Goal: Information Seeking & Learning: Find specific fact

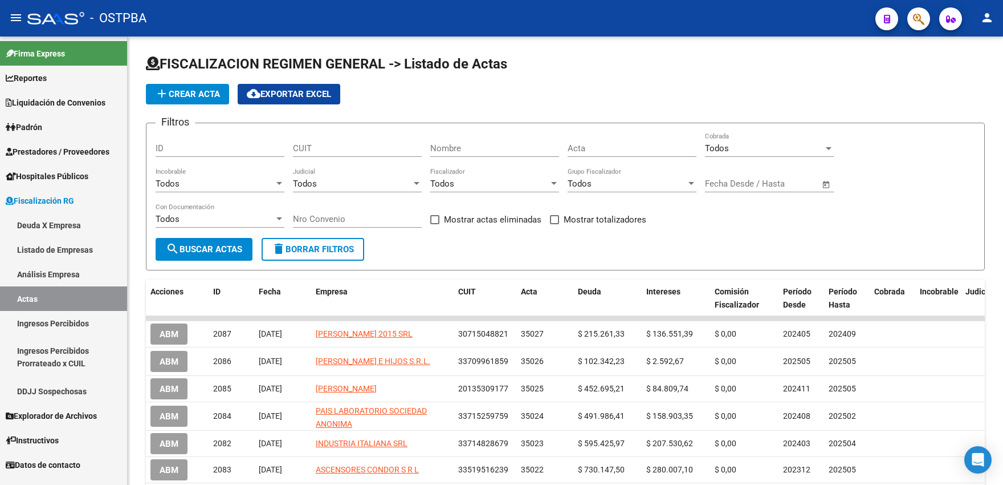
click at [58, 342] on link "Ingresos Percibidos Prorrateado x CUIL" at bounding box center [63, 356] width 127 height 43
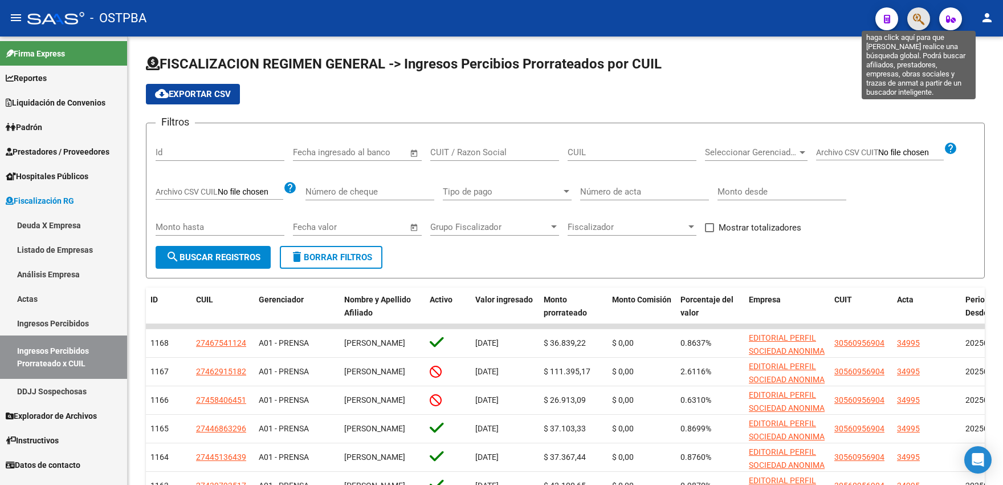
click at [913, 19] on icon "button" at bounding box center [918, 19] width 11 height 13
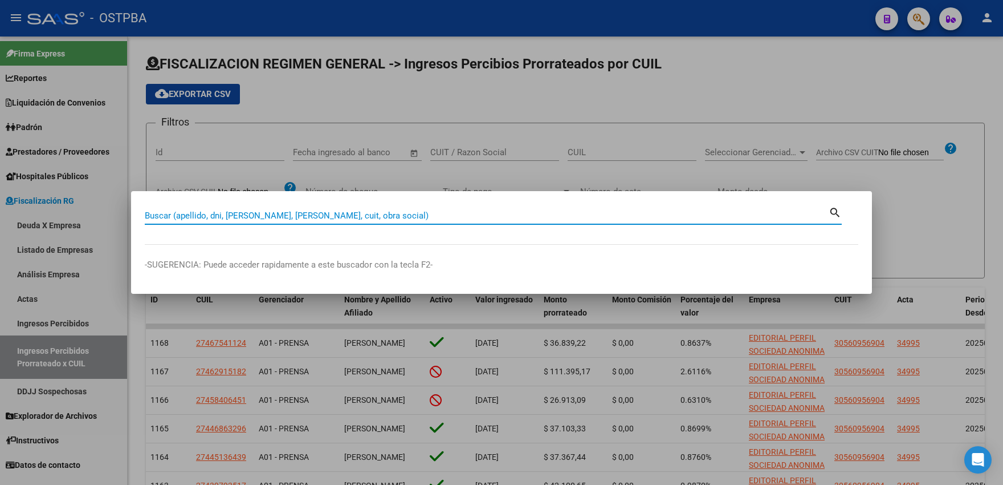
click at [229, 217] on input "Buscar (apellido, dni, cuil, nro traspaso, cuit, obra social)" at bounding box center [487, 215] width 684 height 10
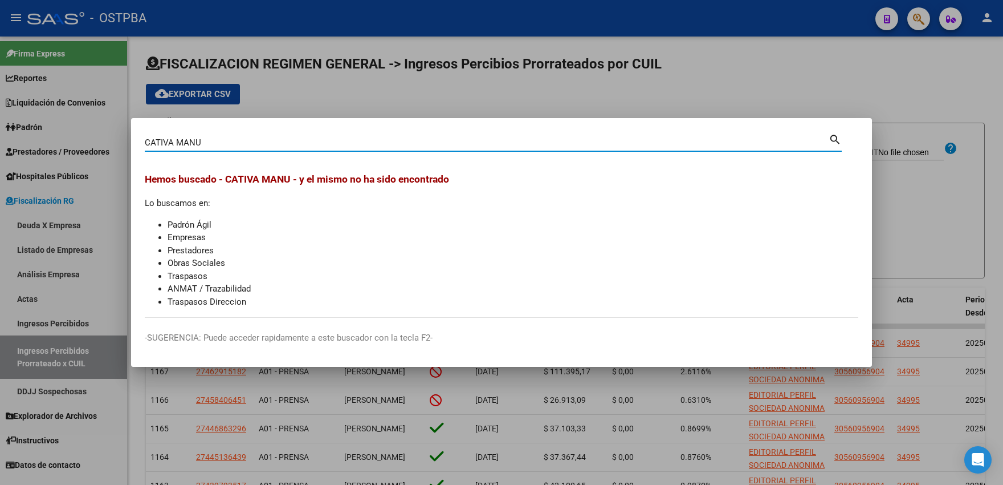
click at [201, 143] on input "CATIVA MANU" at bounding box center [487, 142] width 684 height 10
drag, startPoint x: 218, startPoint y: 144, endPoint x: 177, endPoint y: 144, distance: 40.5
click at [177, 144] on input "CATIVA MANUEL" at bounding box center [487, 142] width 684 height 10
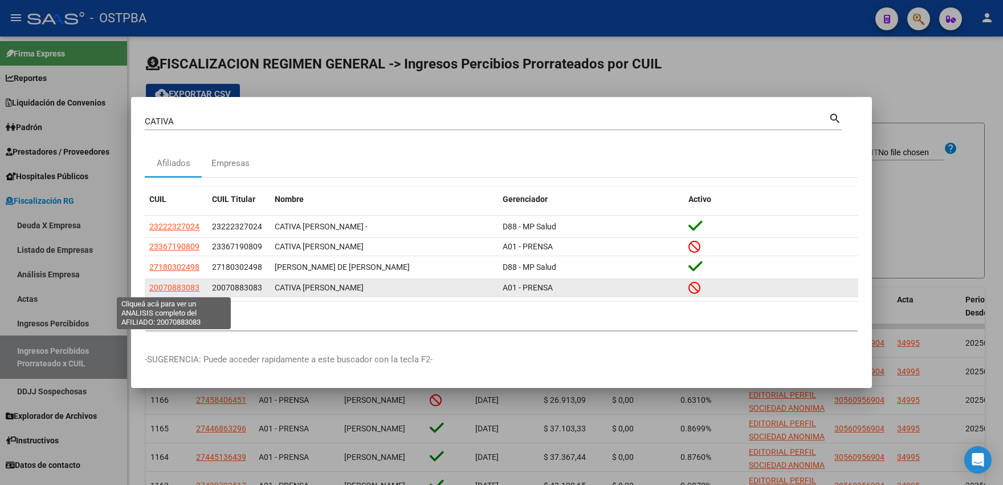
click at [167, 287] on span "20070883083" at bounding box center [174, 287] width 50 height 9
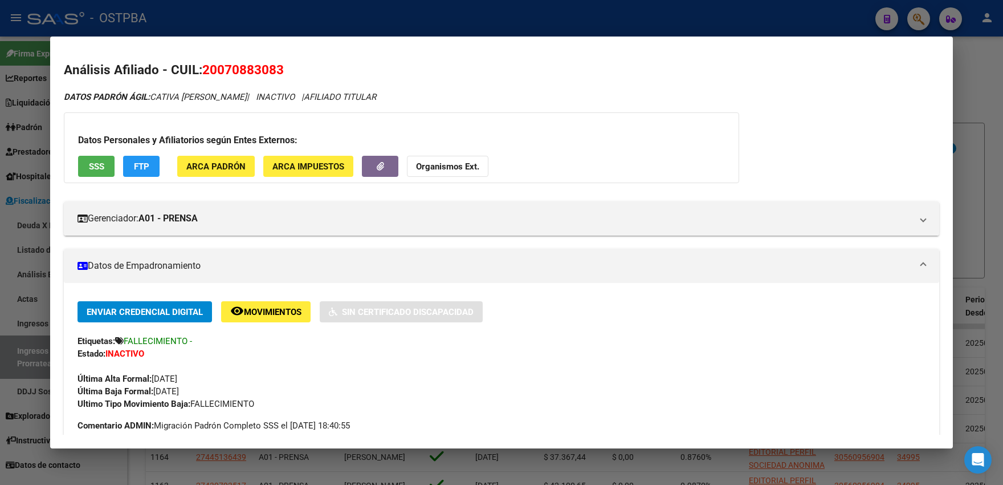
drag, startPoint x: 312, startPoint y: 121, endPoint x: 586, endPoint y: 124, distance: 274.2
click at [312, 120] on div "Datos Personales y Afiliatorios según Entes Externos: SSS FTP ARCA Padrón ARCA …" at bounding box center [402, 147] width 676 height 71
click at [990, 117] on div at bounding box center [501, 242] width 1003 height 485
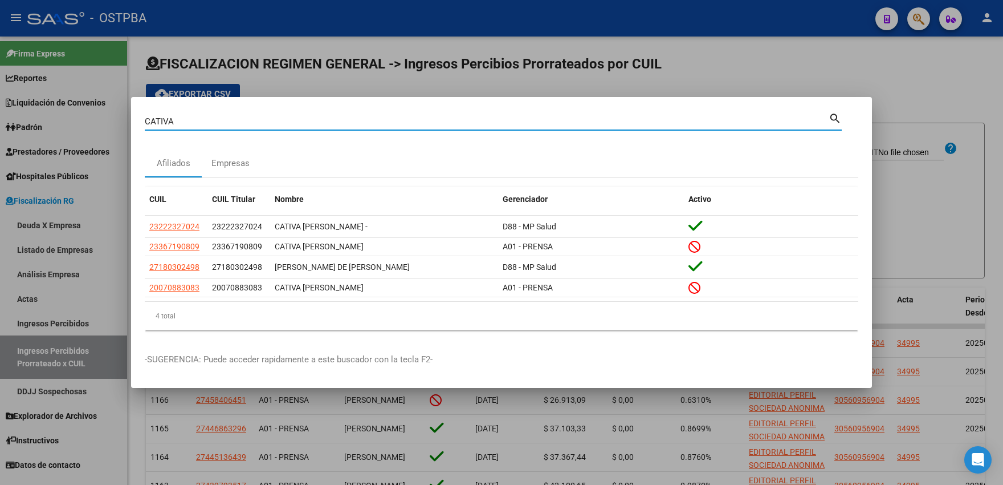
drag, startPoint x: 242, startPoint y: 125, endPoint x: 112, endPoint y: 126, distance: 129.4
click at [145, 126] on input "CATIVA" at bounding box center [487, 121] width 684 height 10
type input "MARIÑE"
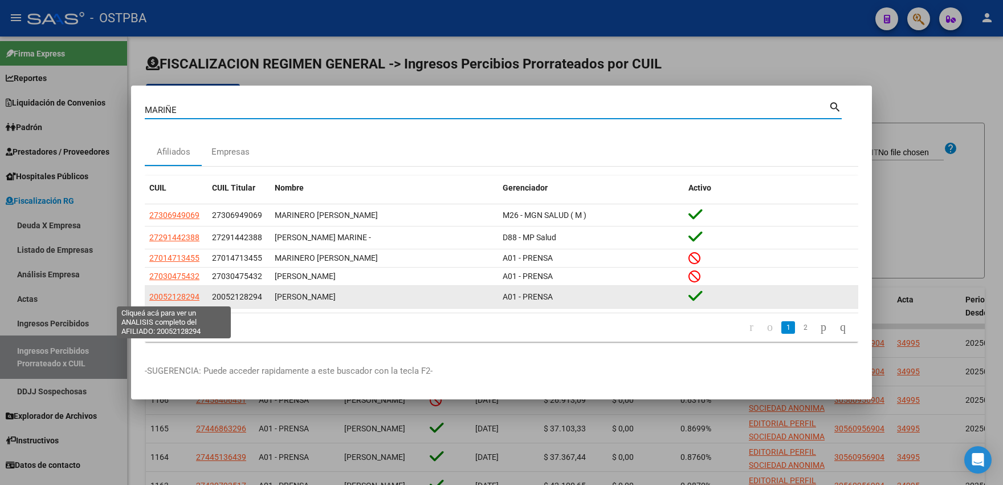
click at [172, 298] on span "20052128294" at bounding box center [174, 296] width 50 height 9
type textarea "20052128294"
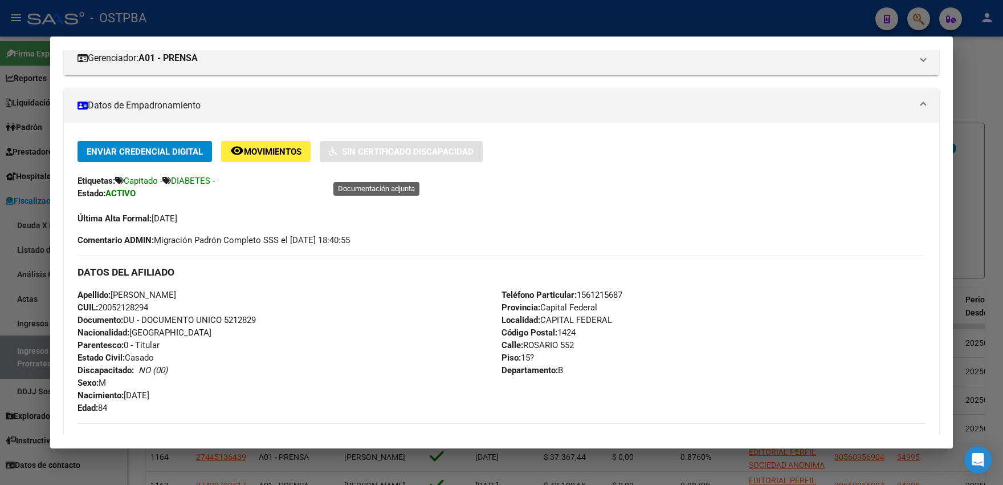
scroll to position [251, 0]
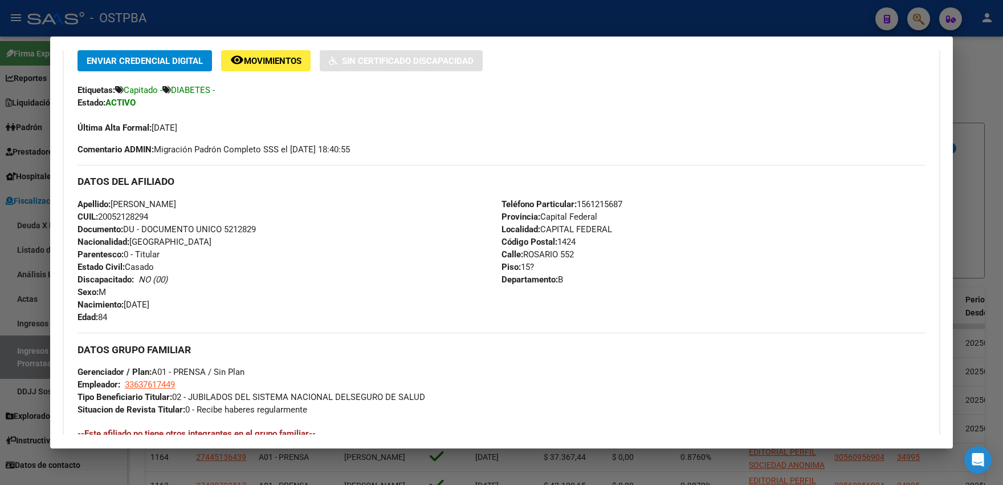
click at [738, 14] on div at bounding box center [501, 242] width 1003 height 485
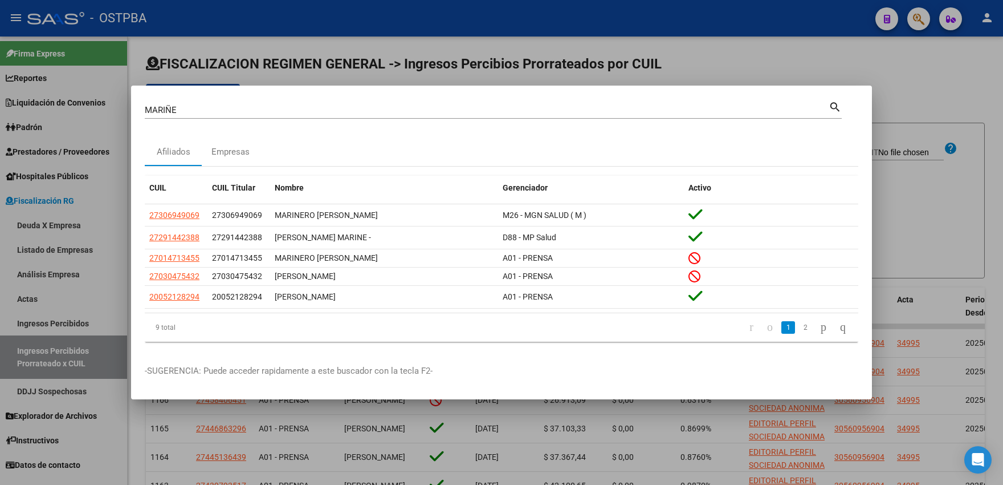
click at [621, 60] on div at bounding box center [501, 242] width 1003 height 485
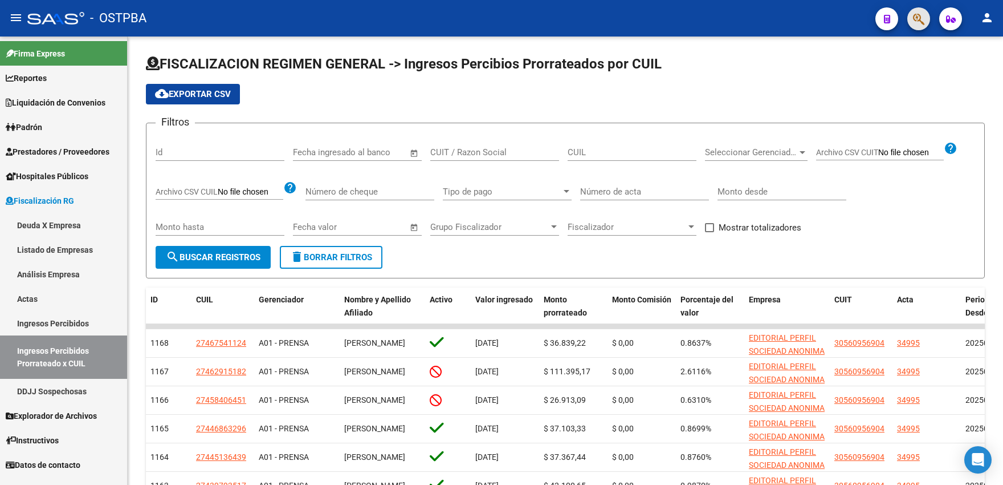
click at [911, 24] on button "button" at bounding box center [919, 18] width 23 height 23
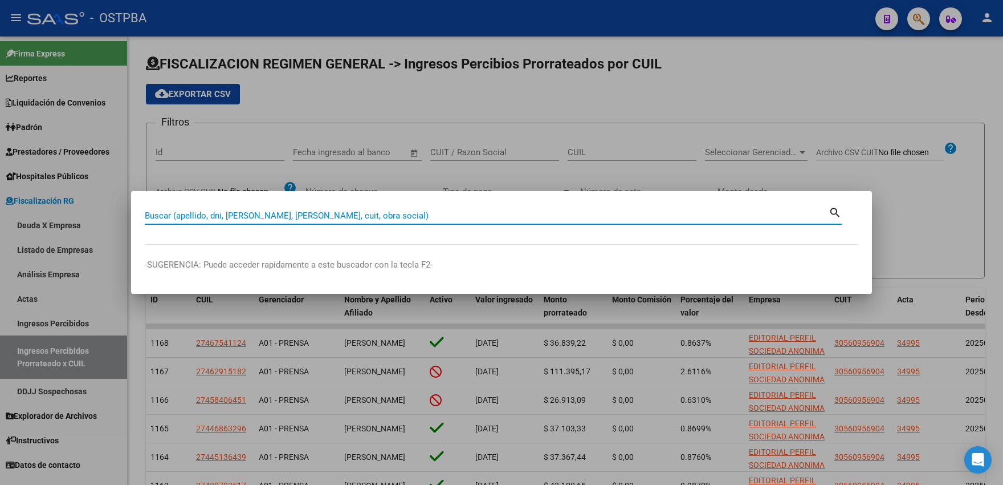
click at [217, 217] on input "Buscar (apellido, dni, cuil, nro traspaso, cuit, obra social)" at bounding box center [487, 215] width 684 height 10
type input "13137840"
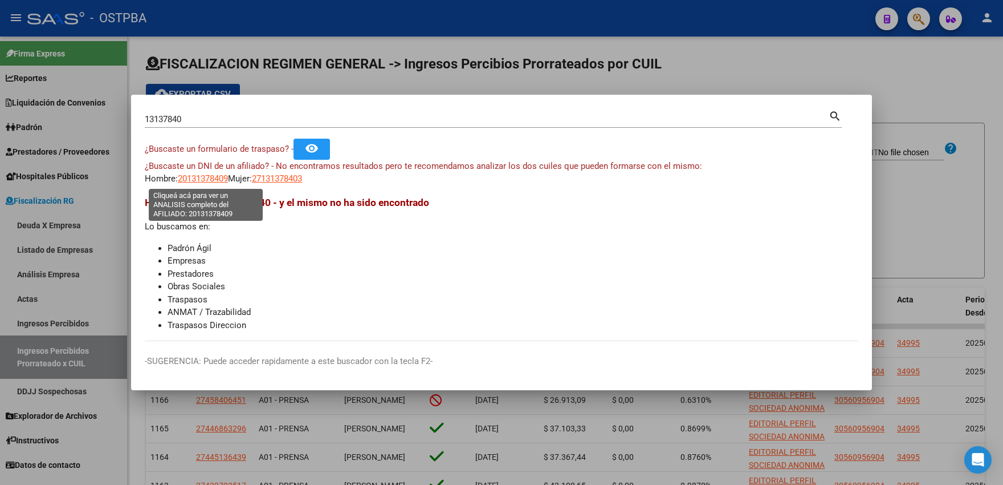
click at [212, 177] on span "20131378409" at bounding box center [203, 178] width 50 height 10
type textarea "20131378409"
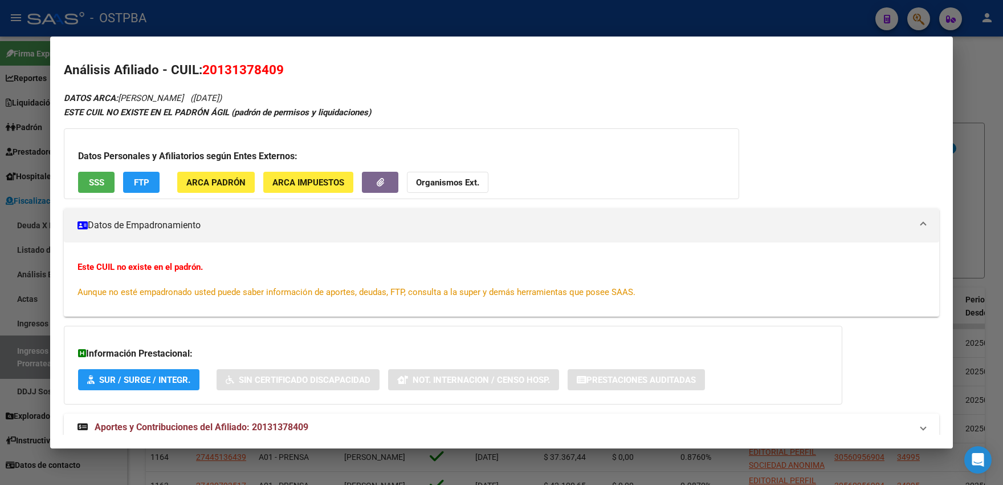
click at [351, 25] on div at bounding box center [501, 242] width 1003 height 485
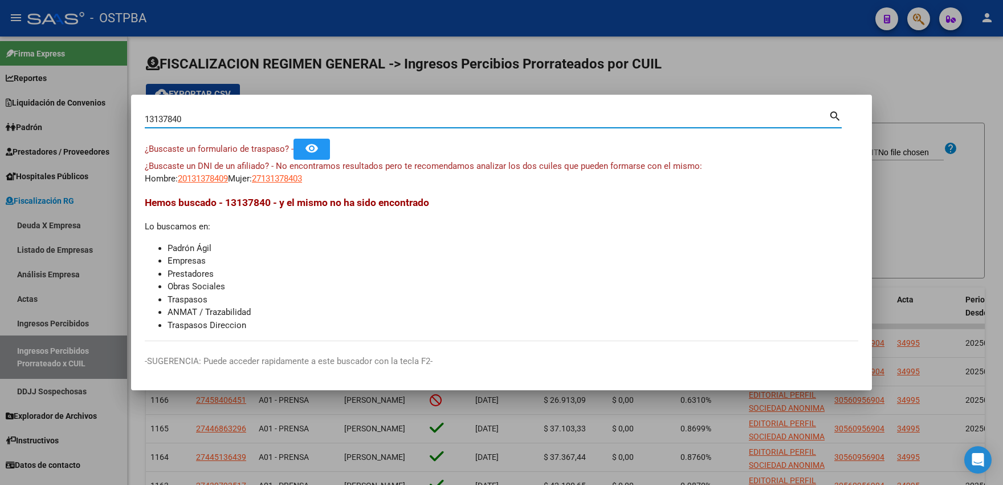
click at [210, 121] on input "13137840" at bounding box center [487, 119] width 684 height 10
drag, startPoint x: 210, startPoint y: 121, endPoint x: 131, endPoint y: 121, distance: 79.8
click at [145, 121] on input "13137840" at bounding box center [487, 119] width 684 height 10
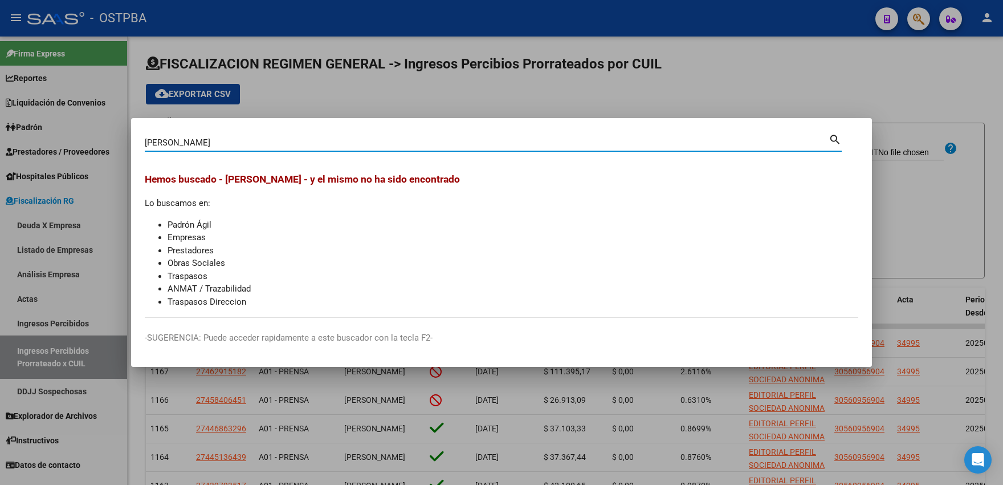
drag, startPoint x: 181, startPoint y: 141, endPoint x: 232, endPoint y: 84, distance: 76.7
click at [234, 137] on input "BERTOLI LUIS" at bounding box center [487, 142] width 684 height 10
type input "BERTOLI"
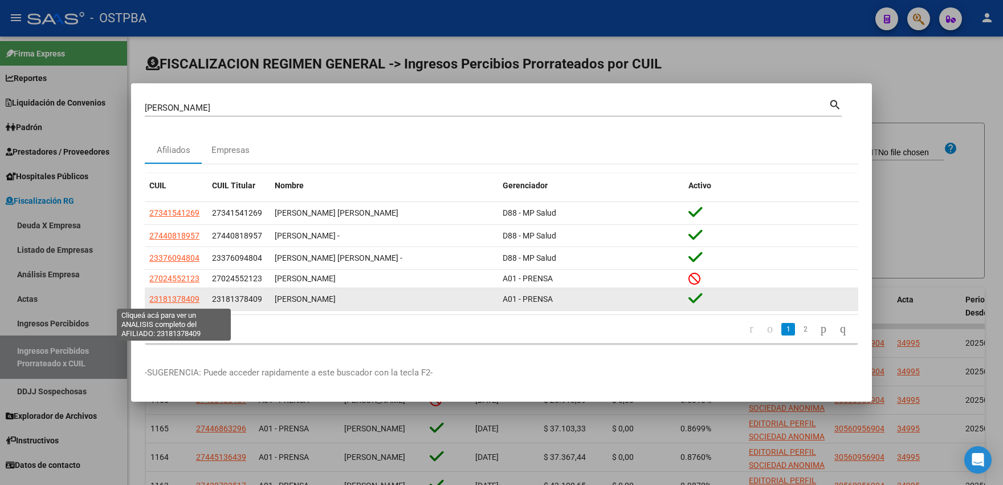
click at [165, 299] on span "23181378409" at bounding box center [174, 298] width 50 height 9
type textarea "23181378409"
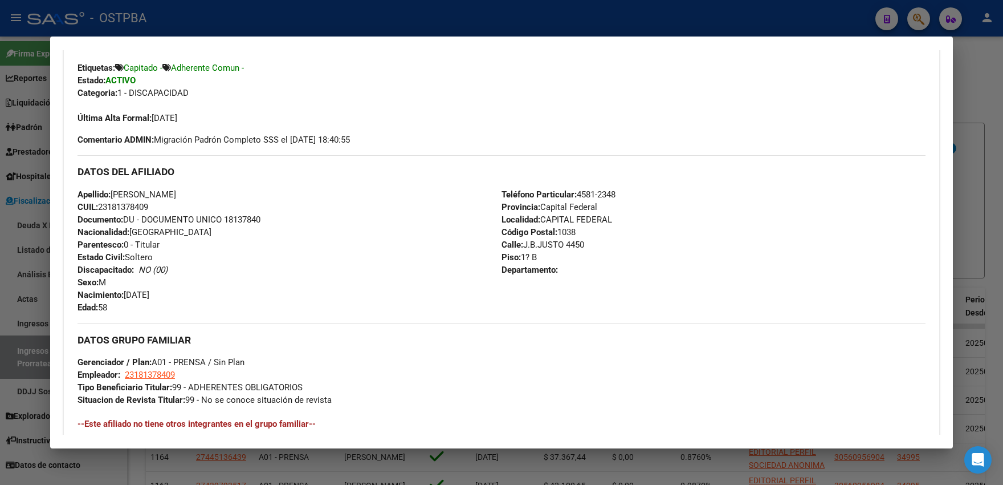
scroll to position [461, 0]
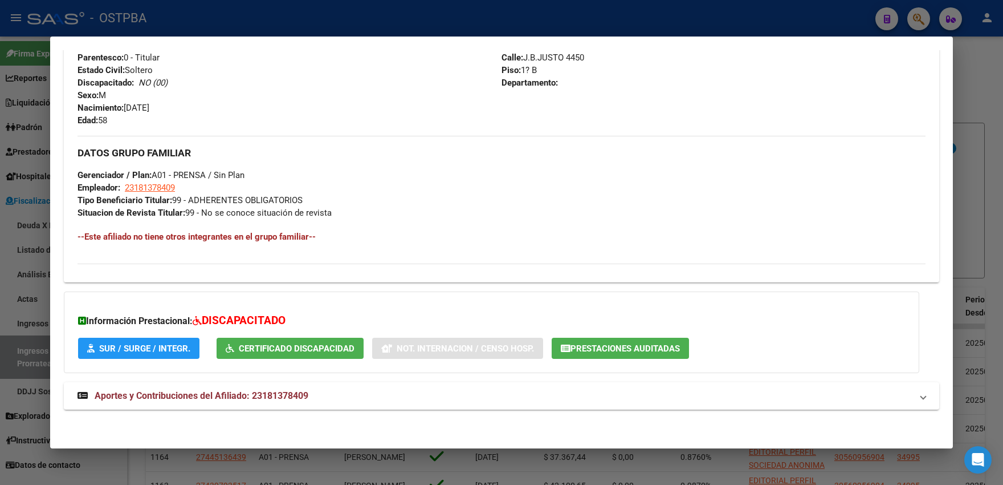
click at [254, 348] on span "Certificado Discapacidad" at bounding box center [297, 348] width 116 height 10
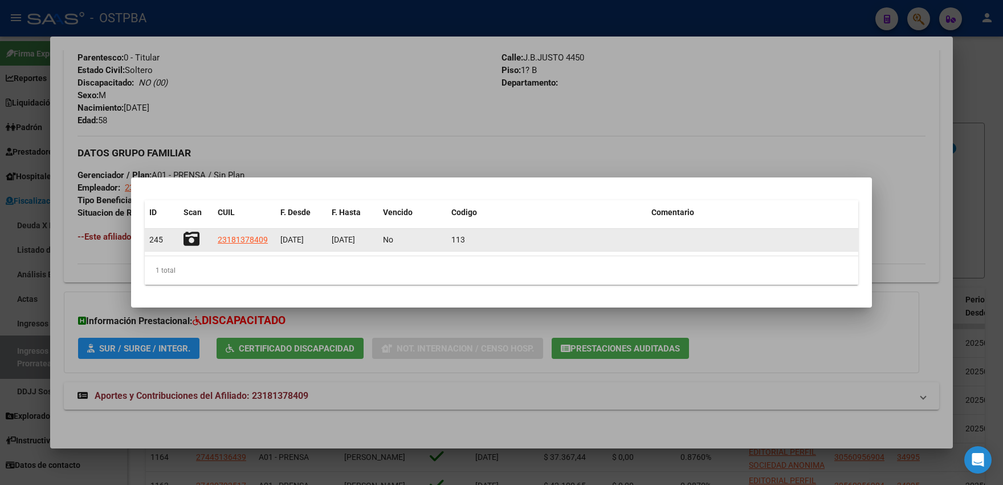
click at [193, 242] on icon at bounding box center [192, 239] width 16 height 16
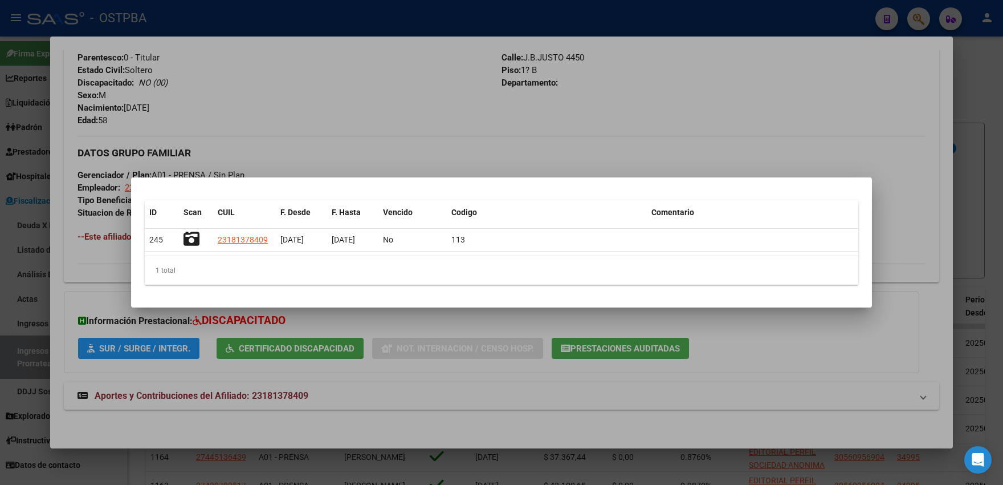
click at [282, 131] on div at bounding box center [501, 242] width 1003 height 485
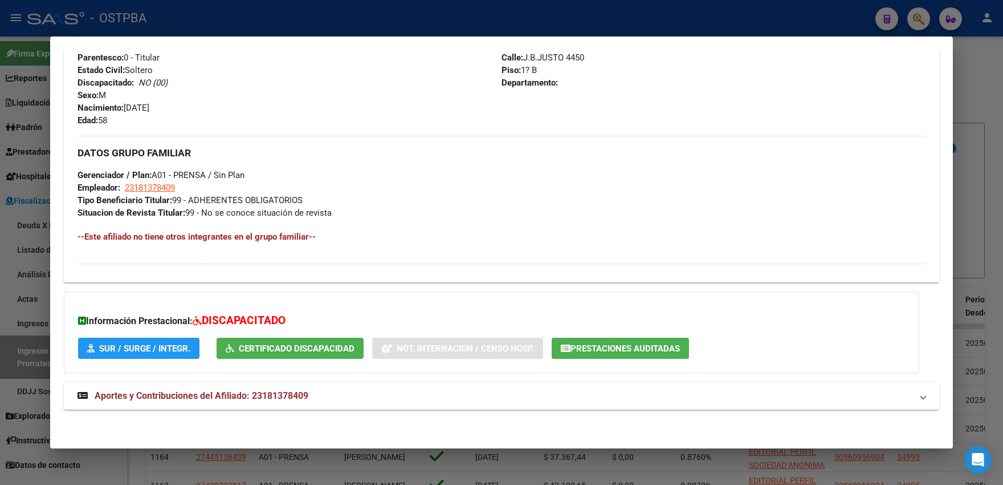
click at [277, 401] on strong "Aportes y Contribuciones del Afiliado: 23181378409" at bounding box center [193, 396] width 231 height 14
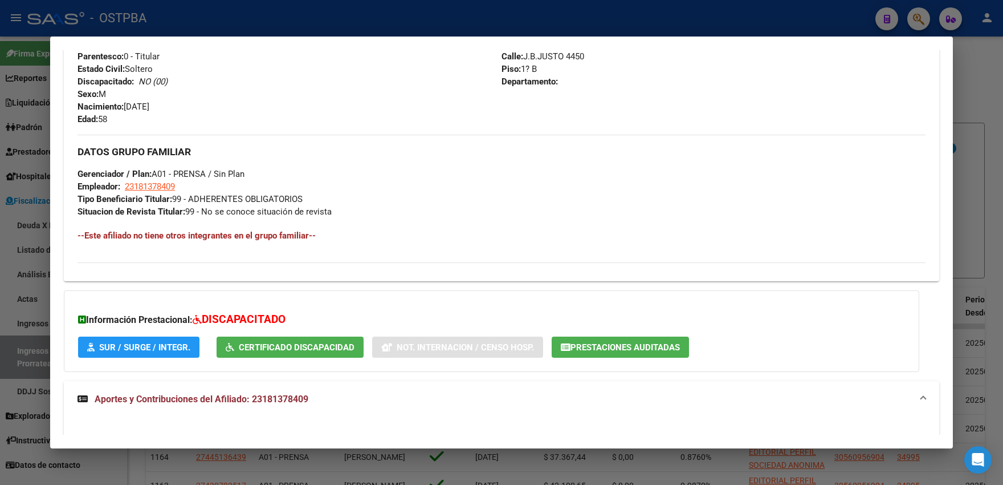
click at [629, 341] on button "Prestaciones Auditadas" at bounding box center [620, 346] width 137 height 21
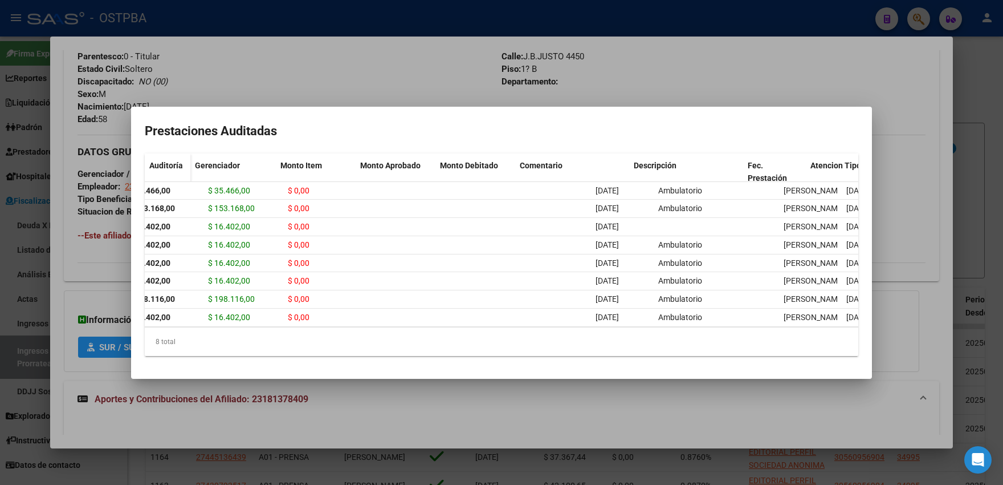
scroll to position [0, 0]
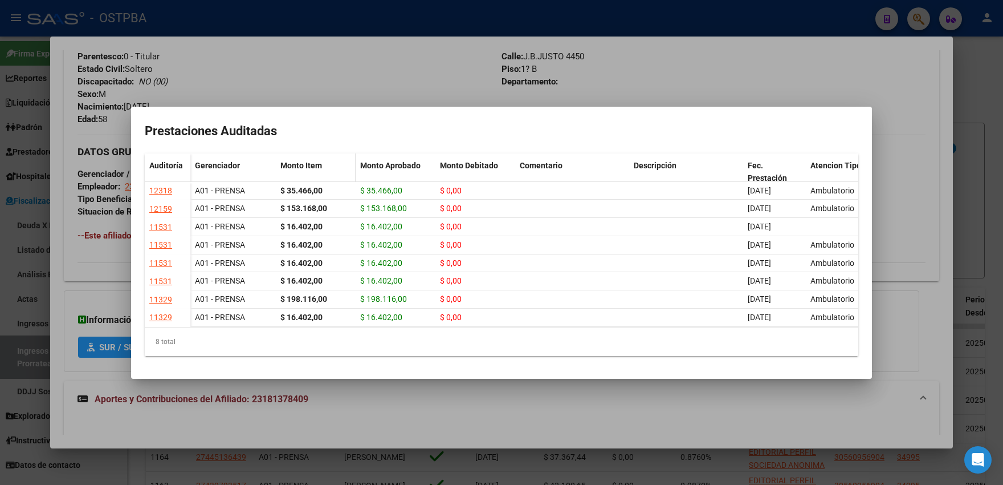
click at [298, 161] on span "Monto Item" at bounding box center [301, 165] width 42 height 9
click at [307, 161] on span "Monto Item" at bounding box center [301, 165] width 42 height 9
click at [416, 159] on div "Monto Aprobado" at bounding box center [395, 165] width 71 height 13
click at [416, 161] on span "Monto Aprobado" at bounding box center [390, 165] width 60 height 9
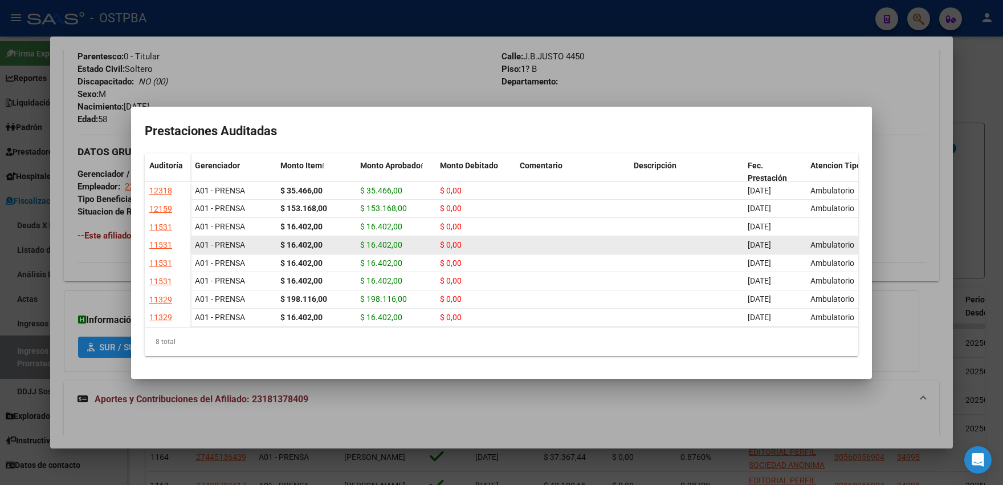
click at [158, 247] on div "11531" at bounding box center [160, 244] width 23 height 13
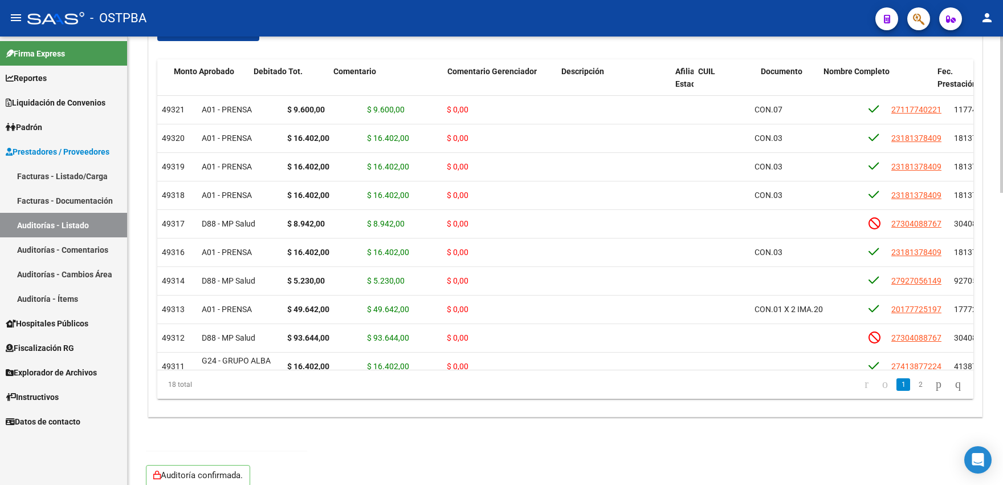
scroll to position [0, 332]
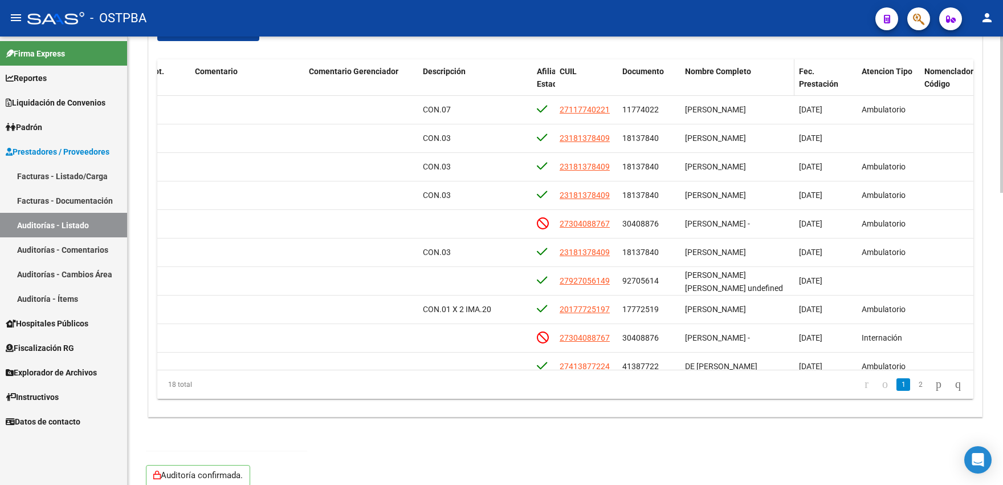
click at [711, 76] on div "Nombre Completo" at bounding box center [737, 71] width 105 height 13
click at [714, 73] on span "Nombre Completo" at bounding box center [718, 71] width 66 height 9
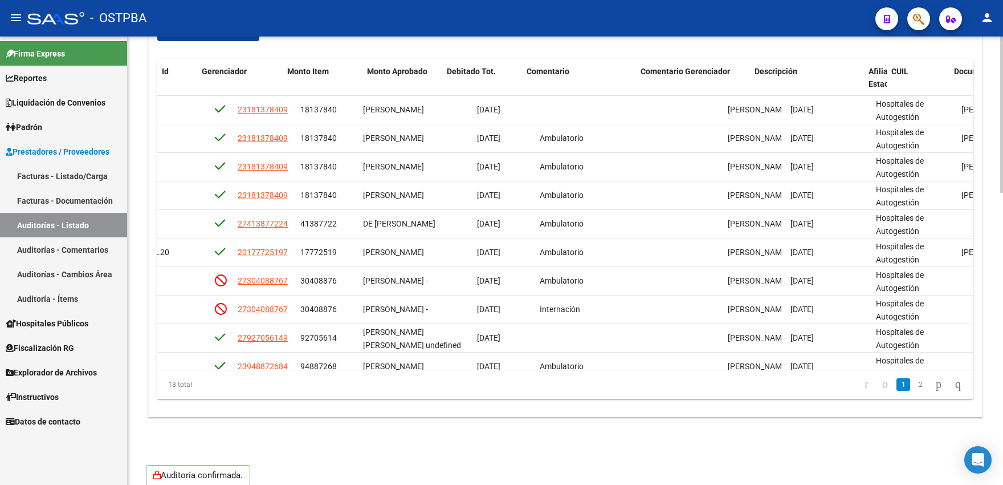
scroll to position [0, 0]
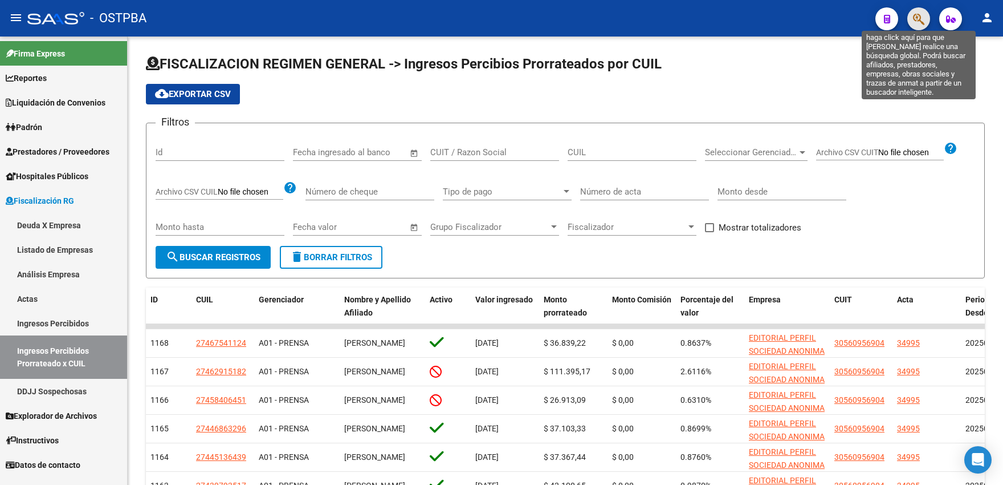
click at [914, 19] on icon "button" at bounding box center [918, 19] width 11 height 13
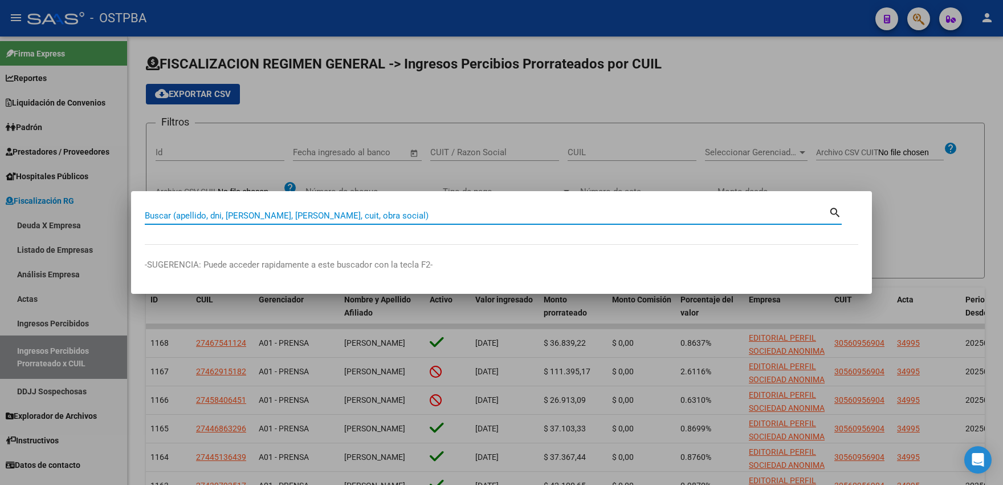
click at [192, 217] on input "Buscar (apellido, dni, cuil, nro traspaso, cuit, obra social)" at bounding box center [487, 215] width 684 height 10
type input "0"
type input "CIRIGLIANO"
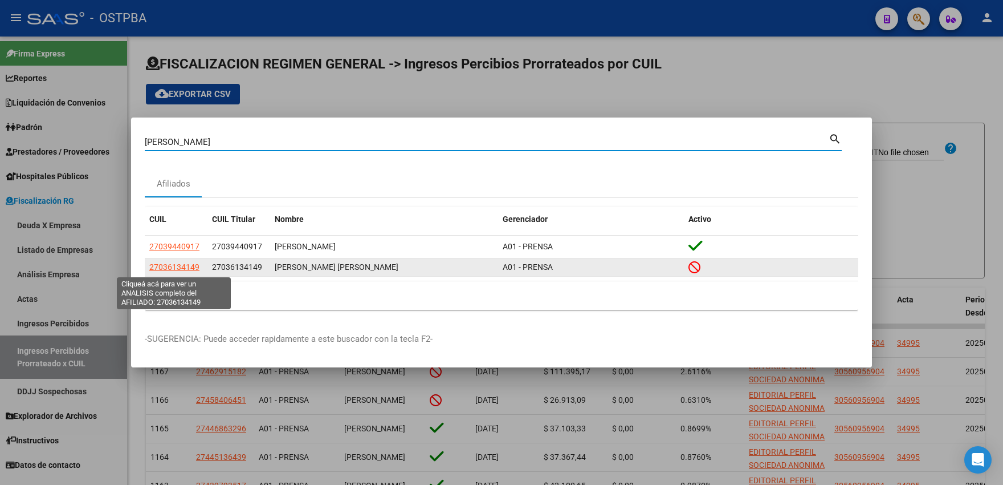
click at [168, 269] on span "27036134149" at bounding box center [174, 266] width 50 height 9
type textarea "27036134149"
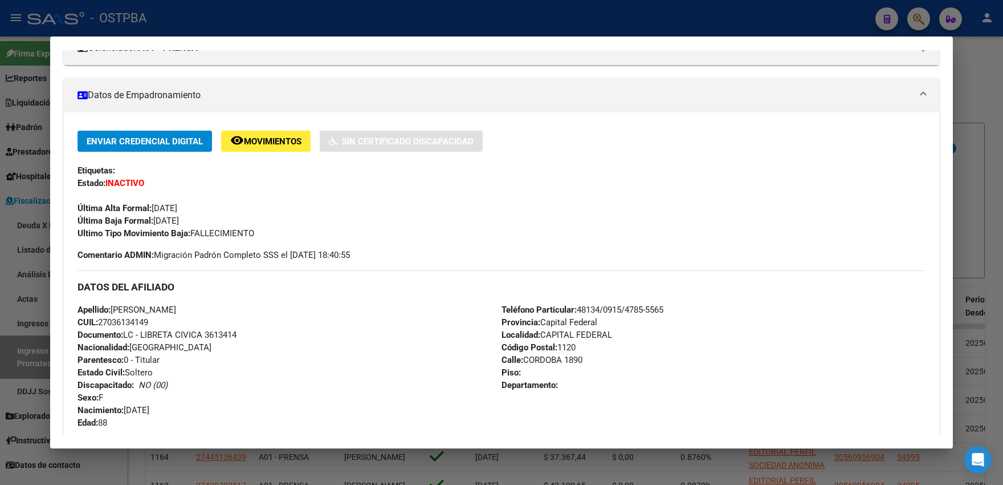
scroll to position [188, 0]
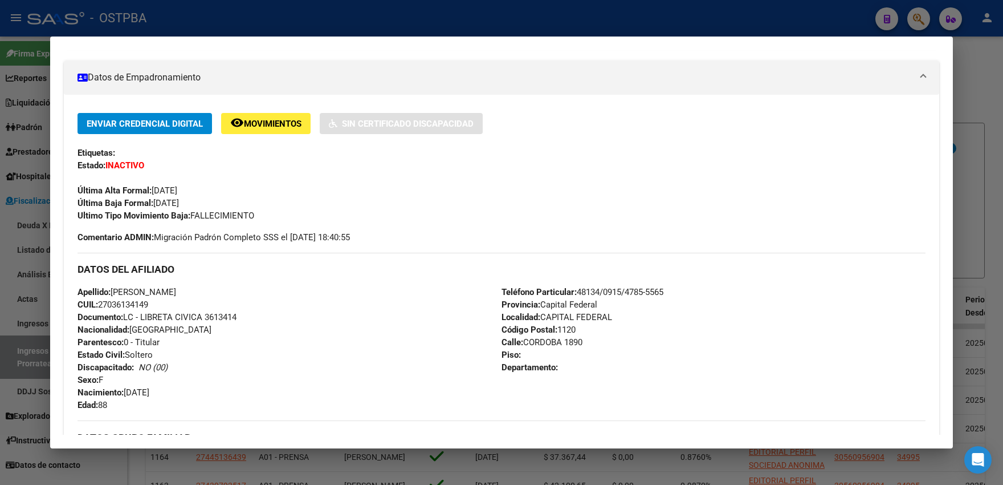
click at [314, 21] on div at bounding box center [501, 242] width 1003 height 485
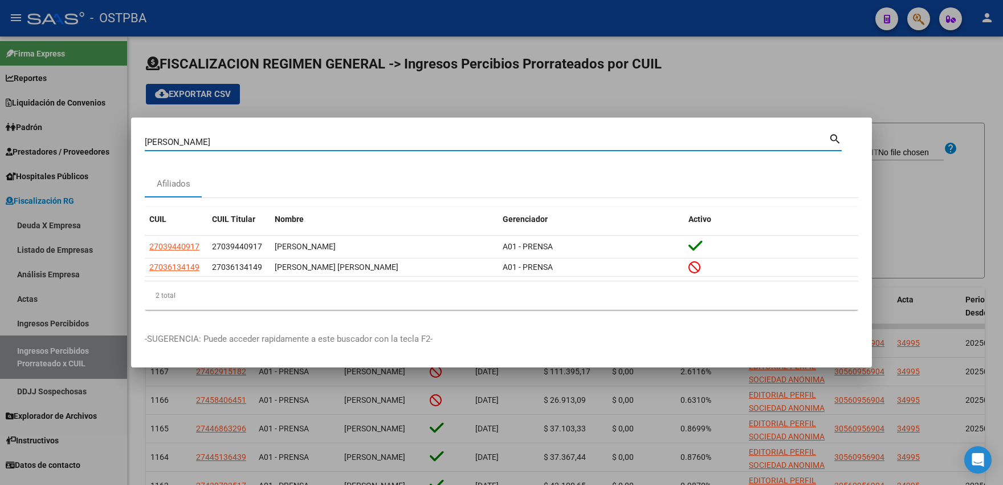
drag, startPoint x: 210, startPoint y: 141, endPoint x: 60, endPoint y: 110, distance: 153.6
click at [145, 137] on input "CIRIGLIANO" at bounding box center [487, 142] width 684 height 10
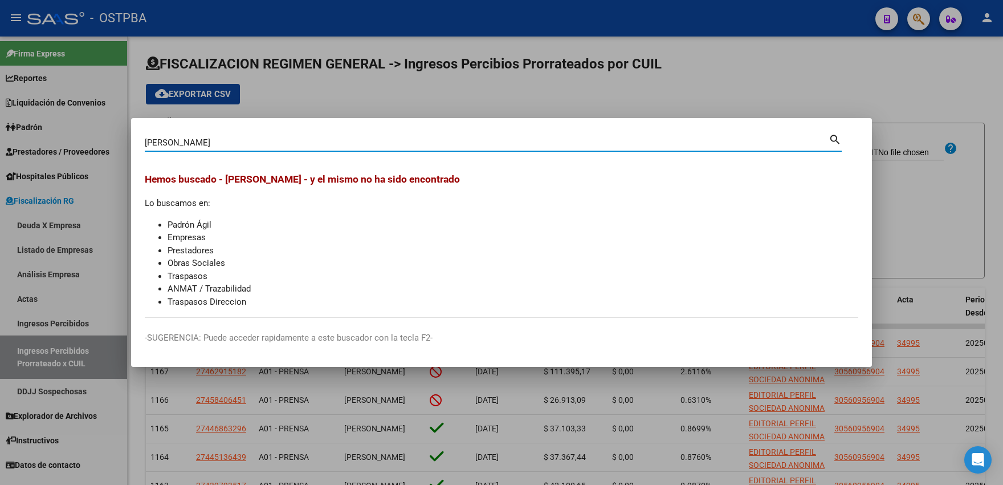
drag, startPoint x: 231, startPoint y: 139, endPoint x: 110, endPoint y: 137, distance: 120.9
click at [145, 137] on input "stella mateo mario" at bounding box center [487, 142] width 684 height 10
drag, startPoint x: 179, startPoint y: 141, endPoint x: 239, endPoint y: 145, distance: 60.5
click at [239, 145] on input "STELLA MATEO" at bounding box center [487, 142] width 684 height 10
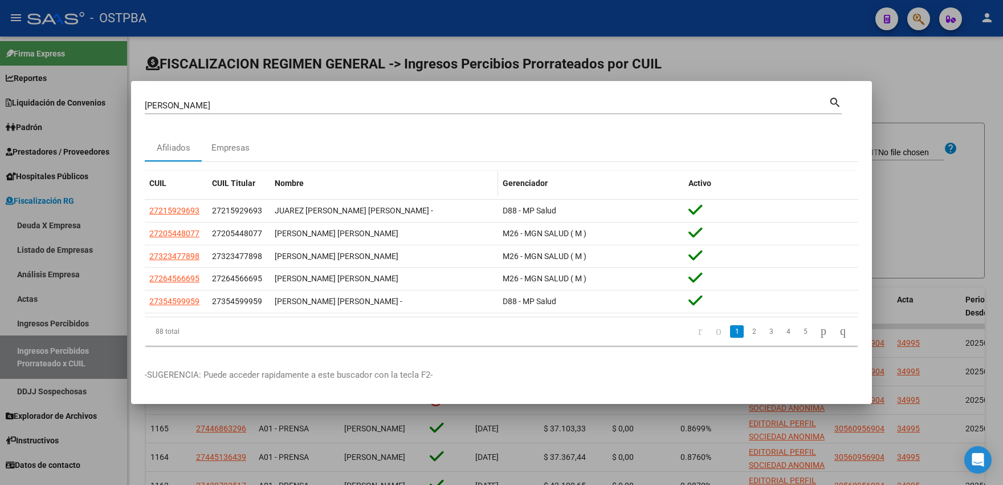
click at [295, 184] on span "Nombre" at bounding box center [289, 182] width 29 height 9
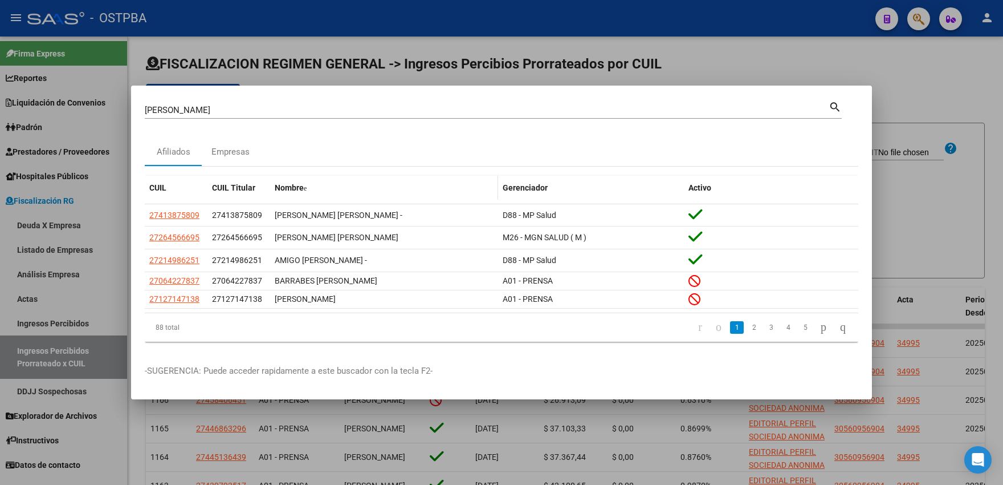
click at [294, 184] on span "Nombre" at bounding box center [289, 187] width 29 height 9
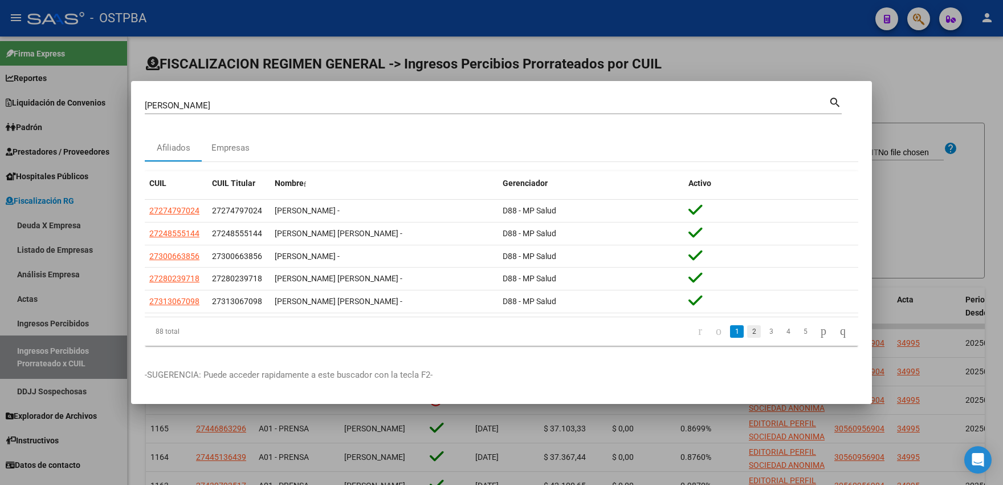
click at [747, 332] on link "2" at bounding box center [754, 331] width 14 height 13
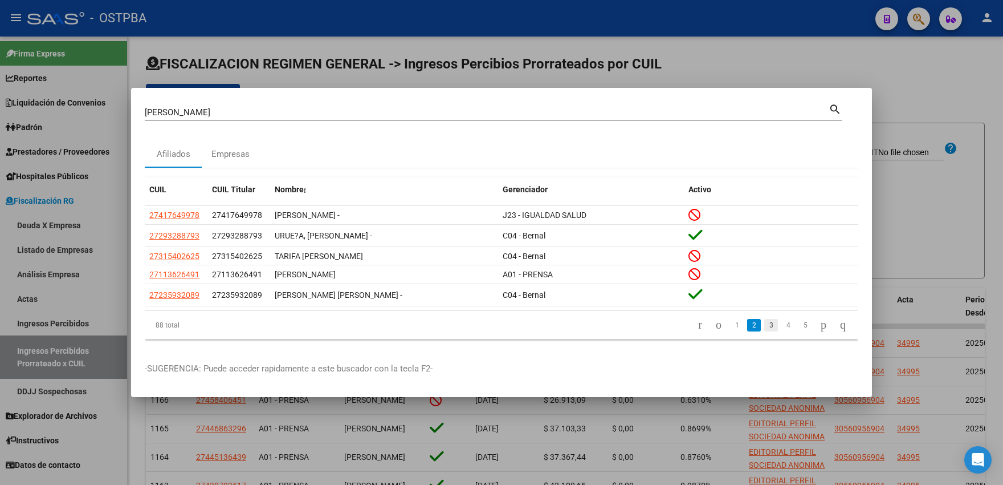
click at [765, 324] on link "3" at bounding box center [772, 325] width 14 height 13
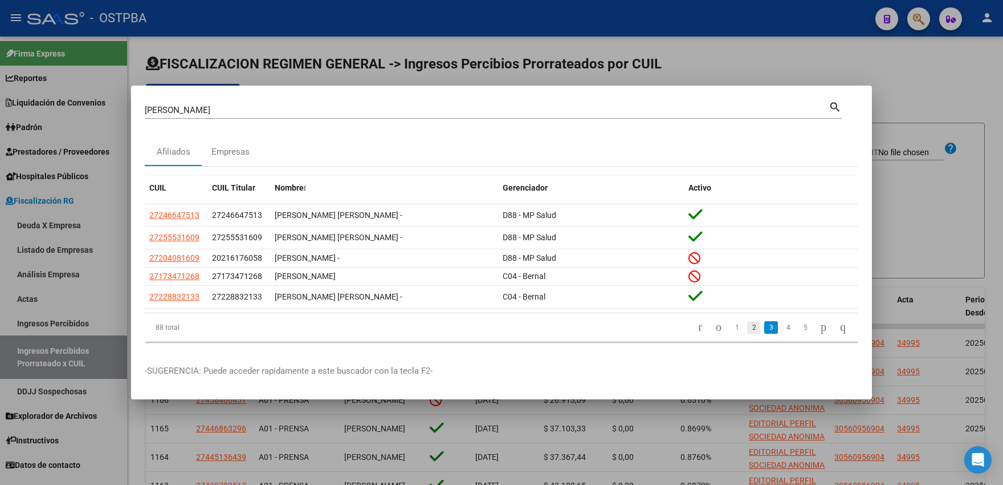
click at [747, 332] on link "2" at bounding box center [754, 327] width 14 height 13
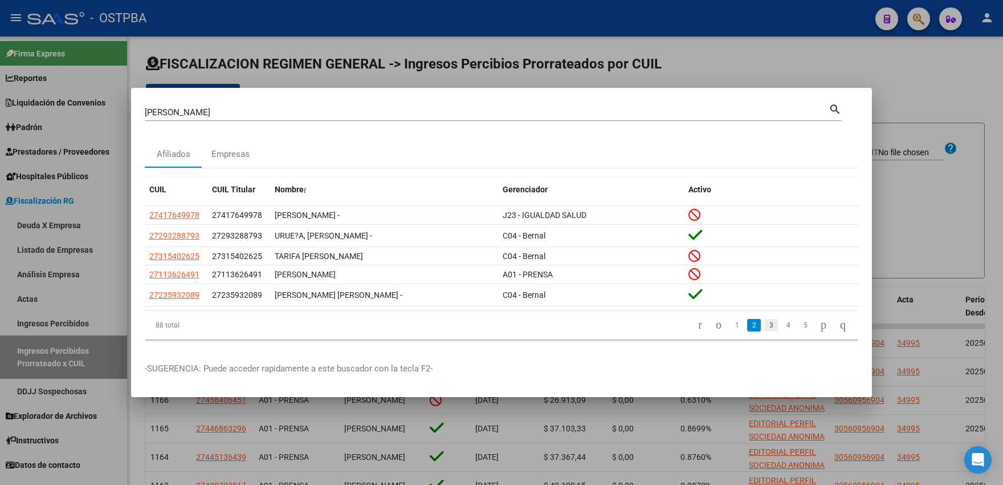
click at [765, 325] on link "3" at bounding box center [772, 325] width 14 height 13
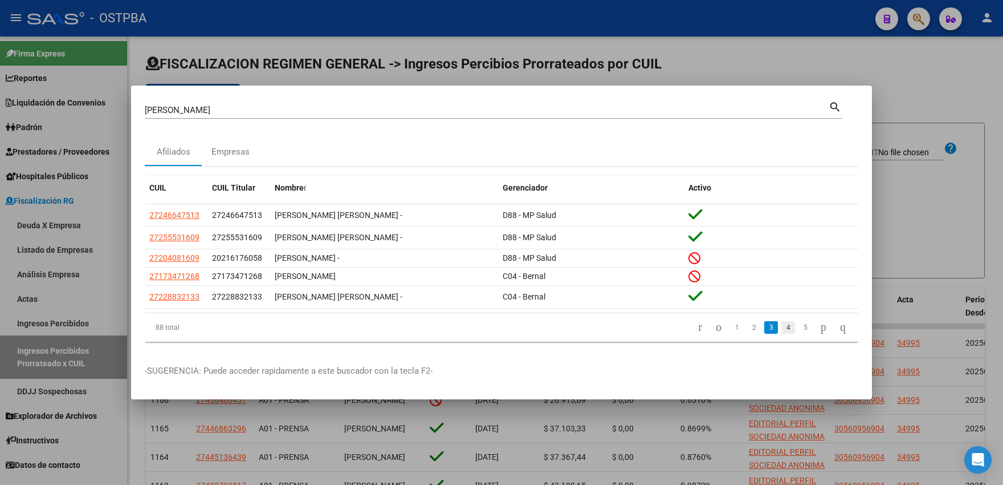
click at [782, 323] on link "4" at bounding box center [789, 327] width 14 height 13
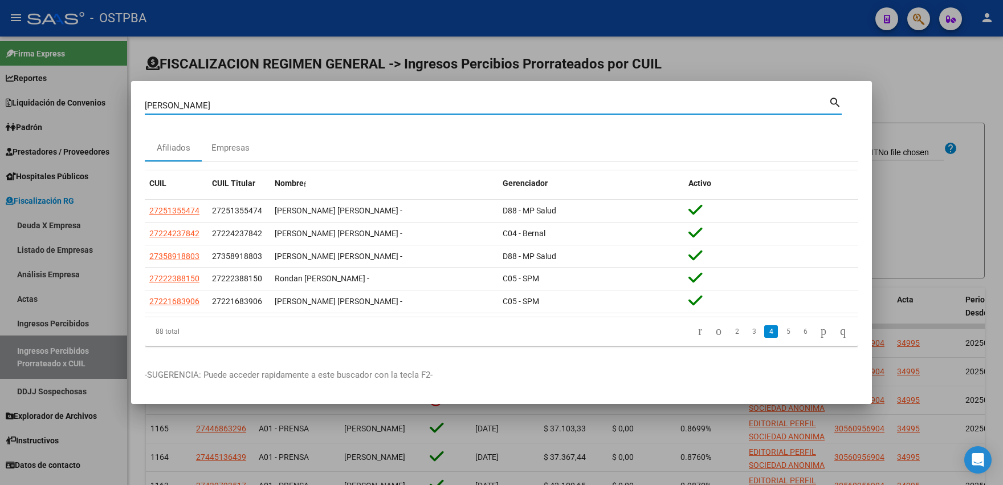
drag, startPoint x: 222, startPoint y: 106, endPoint x: 0, endPoint y: 71, distance: 225.0
click at [145, 100] on input "STELLA M" at bounding box center [487, 105] width 684 height 10
type input "93266666"
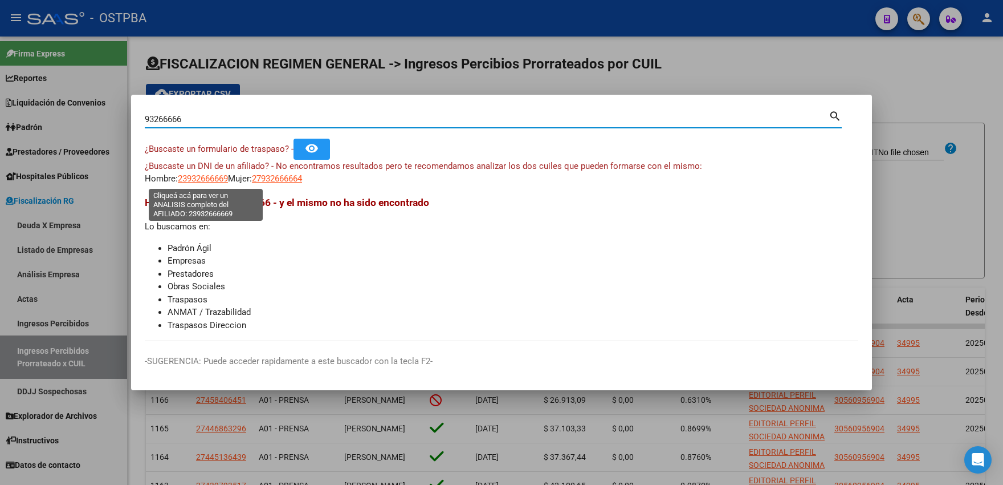
click at [199, 182] on span "23932666669" at bounding box center [203, 178] width 50 height 10
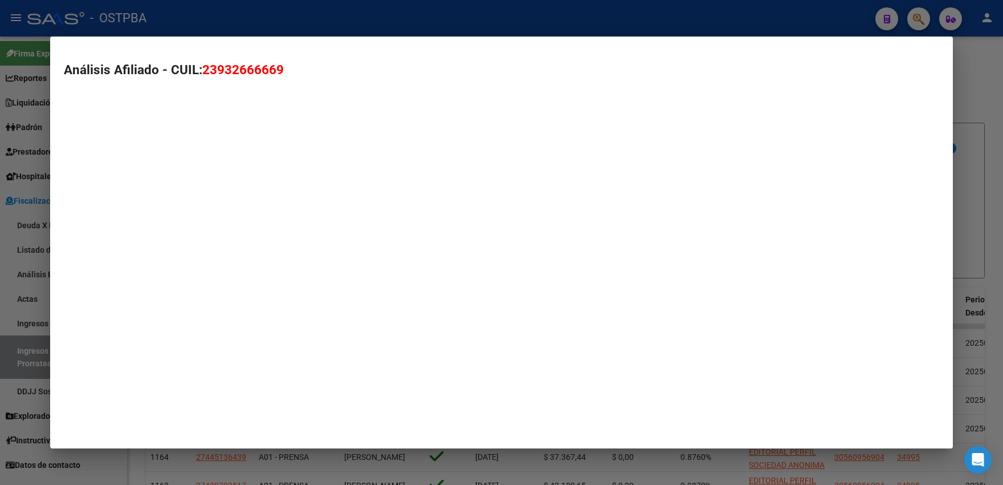
type textarea "23932666669"
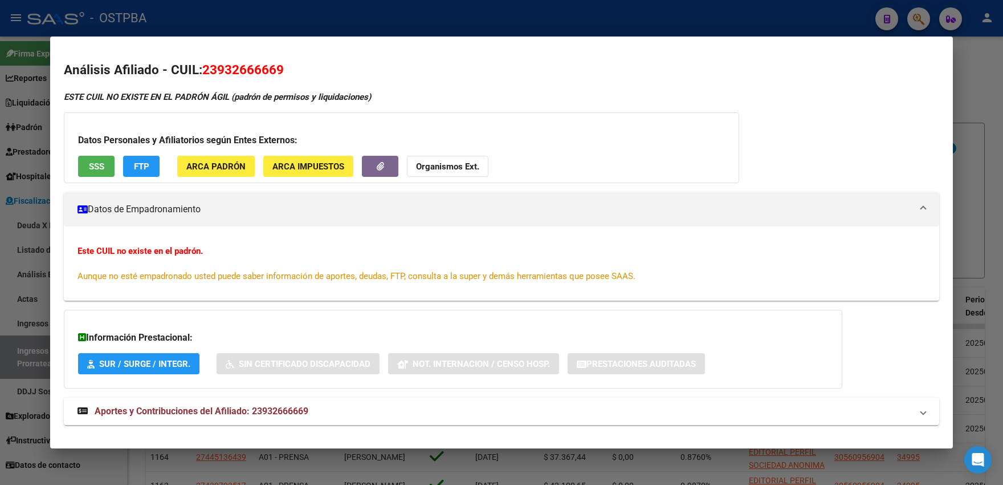
click at [643, 8] on div at bounding box center [501, 242] width 1003 height 485
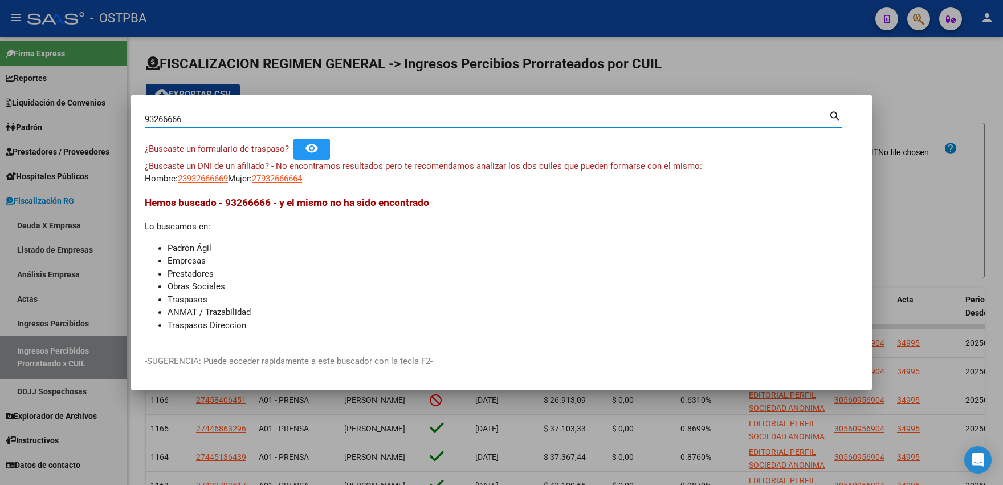
drag, startPoint x: 221, startPoint y: 122, endPoint x: 97, endPoint y: 116, distance: 123.8
click at [145, 116] on input "93266666" at bounding box center [487, 119] width 684 height 10
type input "93266664"
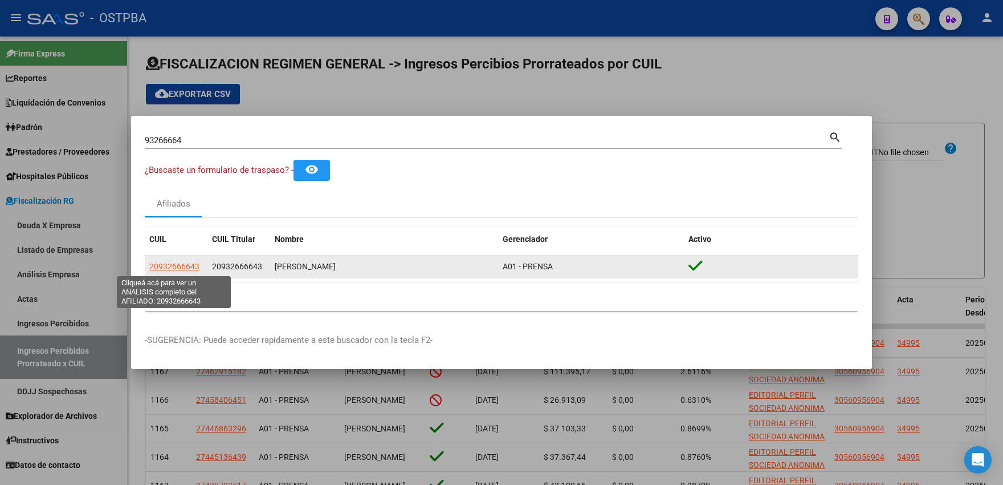
click at [174, 266] on span "20932666643" at bounding box center [174, 266] width 50 height 9
type textarea "20932666643"
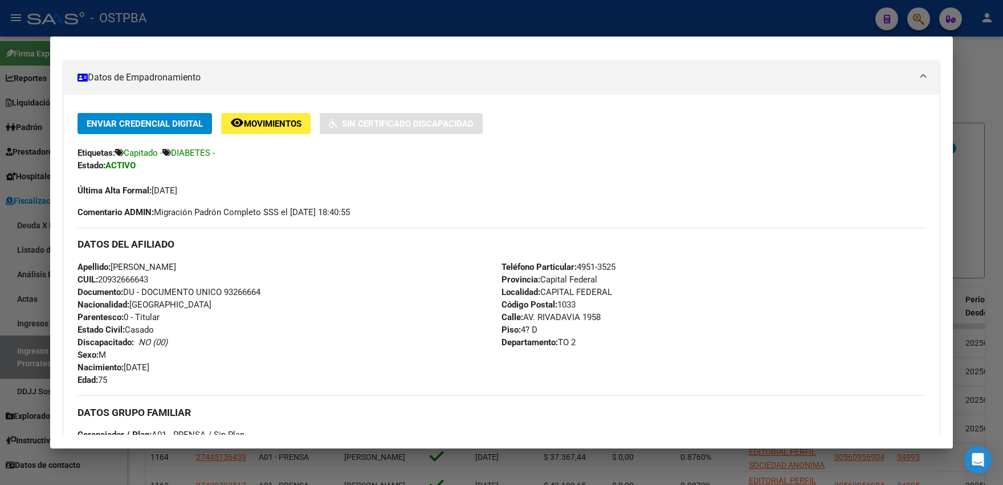
click at [975, 83] on div at bounding box center [501, 242] width 1003 height 485
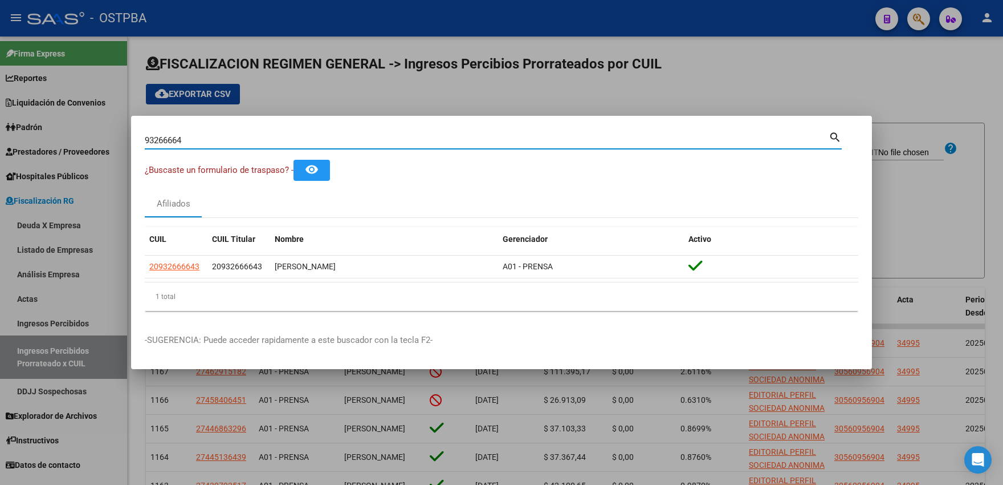
drag, startPoint x: 641, startPoint y: 136, endPoint x: 178, endPoint y: 139, distance: 463.5
click at [178, 139] on input "93266664" at bounding box center [487, 140] width 684 height 10
drag, startPoint x: 194, startPoint y: 141, endPoint x: 104, endPoint y: 141, distance: 90.6
click at [145, 141] on input "93266664" at bounding box center [487, 140] width 684 height 10
type input "B"
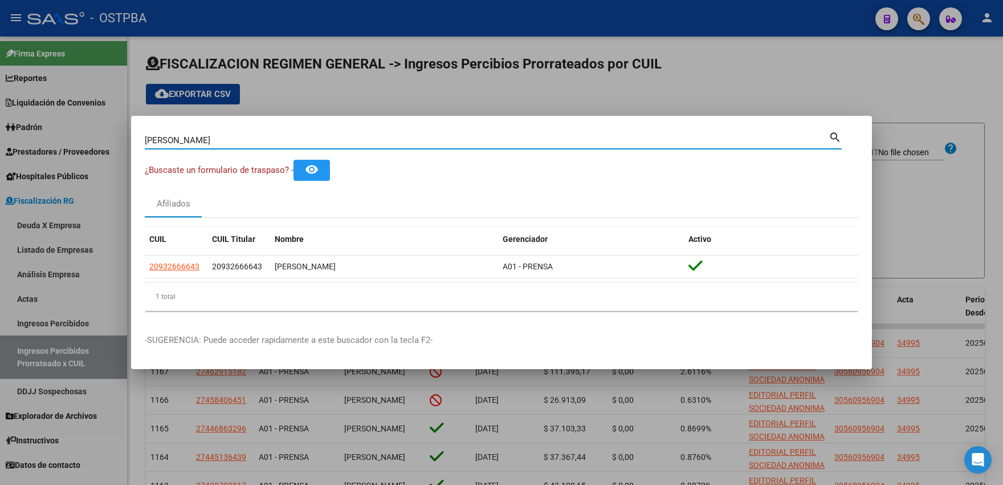
type input "VERA JUANA"
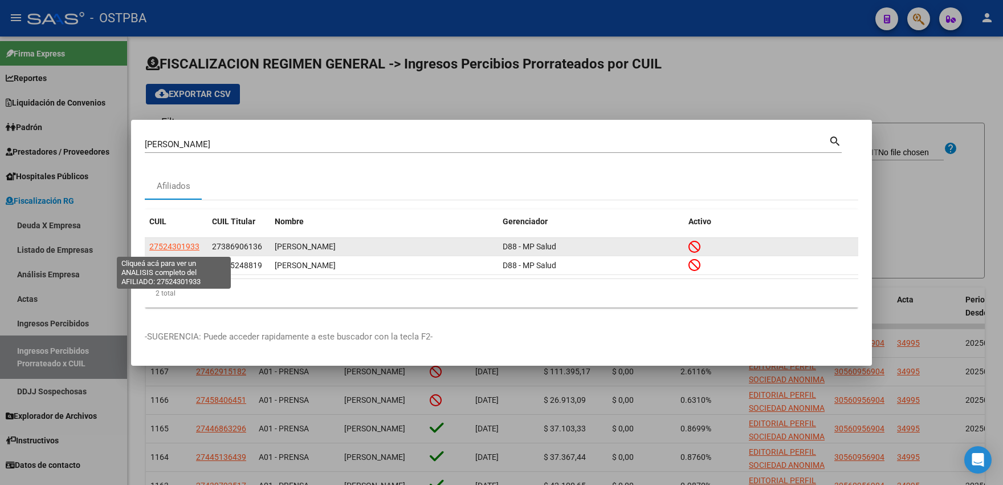
click at [183, 248] on span "27524301933" at bounding box center [174, 246] width 50 height 9
type textarea "27524301933"
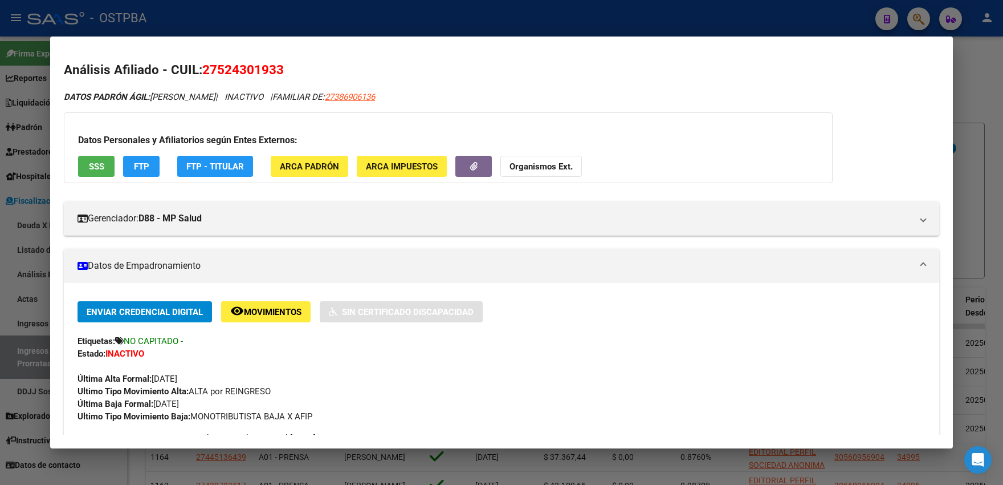
click at [425, 127] on div "Datos Personales y Afiliatorios según Entes Externos: SSS FTP FTP - Titular ARC…" at bounding box center [448, 147] width 769 height 71
click at [255, 26] on div at bounding box center [501, 242] width 1003 height 485
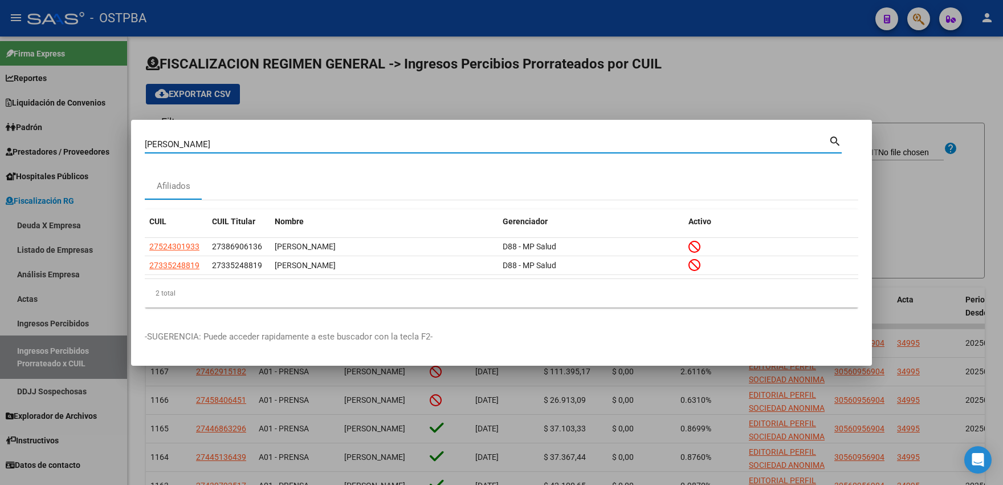
drag, startPoint x: 229, startPoint y: 148, endPoint x: 0, endPoint y: 137, distance: 228.9
click at [145, 139] on input "VERA JUANA" at bounding box center [487, 144] width 684 height 10
type input "1876503"
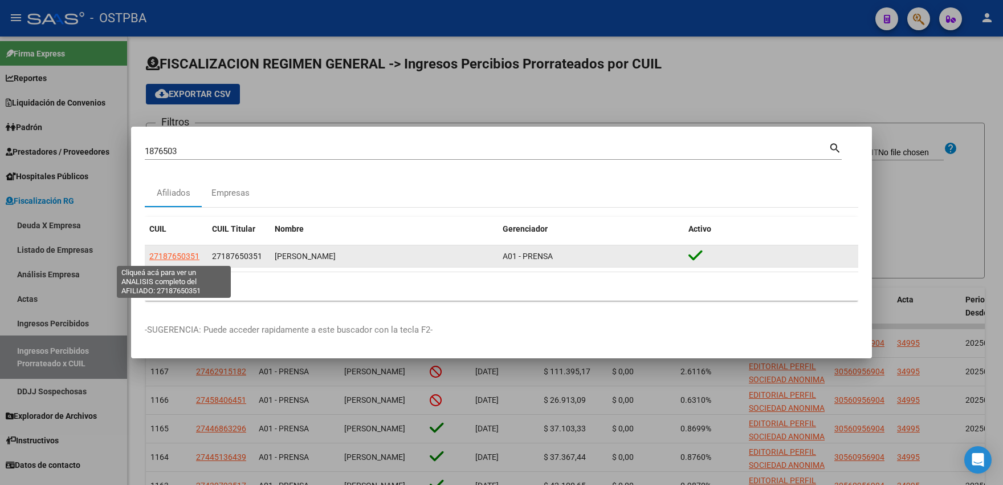
click at [165, 255] on span "27187650351" at bounding box center [174, 255] width 50 height 9
type textarea "27187650351"
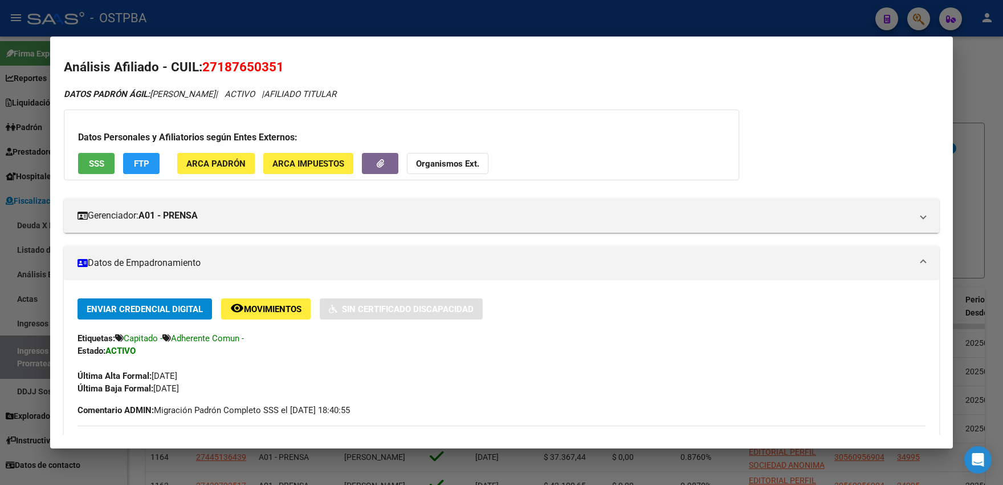
scroll to position [0, 0]
